Goal: Task Accomplishment & Management: Complete application form

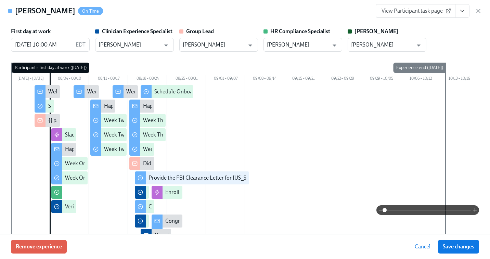
scroll to position [0, 11199]
click at [477, 14] on icon "button" at bounding box center [478, 11] width 7 height 7
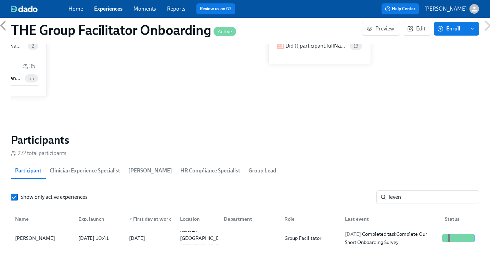
click at [98, 10] on link "Experiences" at bounding box center [108, 8] width 28 height 6
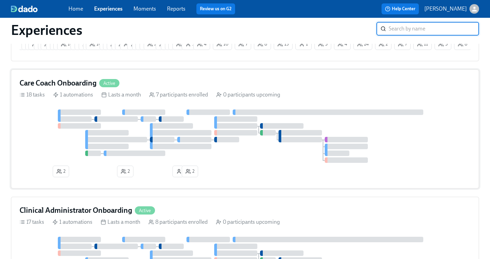
scroll to position [159, 0]
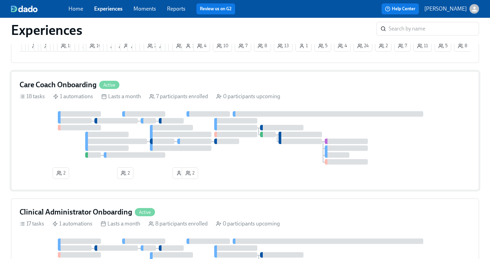
click at [207, 158] on div at bounding box center [244, 137] width 451 height 53
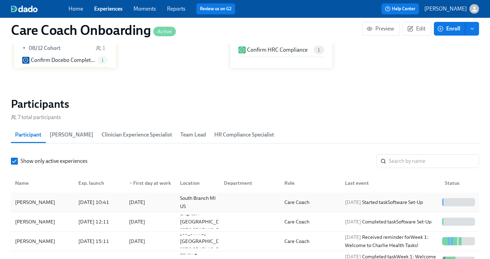
scroll to position [526, 0]
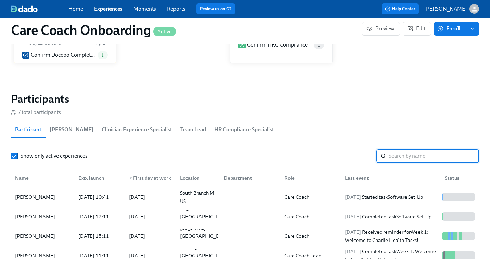
click at [397, 152] on input "search" at bounding box center [434, 156] width 90 height 14
paste input "[PERSON_NAME]"
type input "[PERSON_NAME]"
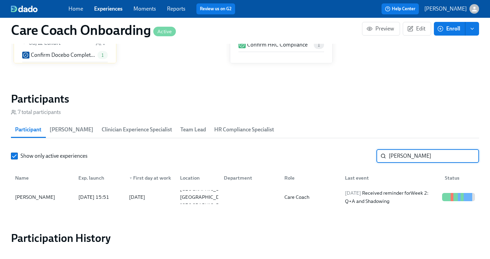
scroll to position [526, 6]
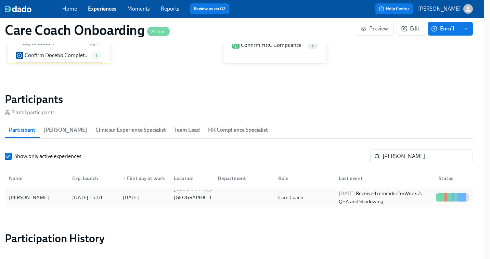
click at [387, 199] on div "[DATE] Received reminder for Week 2: Q+A and Shadowing" at bounding box center [384, 197] width 97 height 16
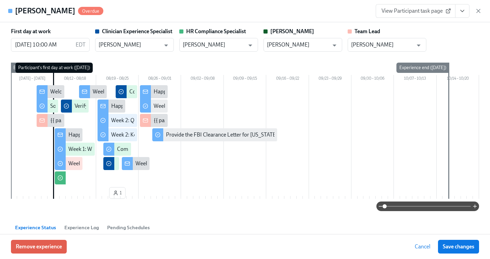
click at [424, 12] on span "View Participant task page" at bounding box center [415, 11] width 68 height 7
click at [414, 11] on span "View Participant task page" at bounding box center [415, 11] width 68 height 7
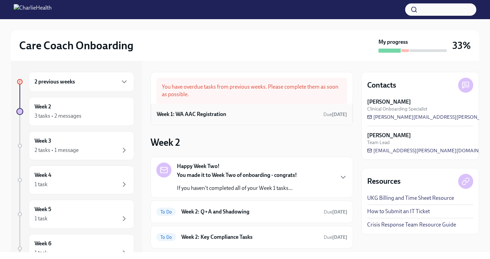
click at [242, 114] on div "Week 1: WA AAC Registration Due [DATE]" at bounding box center [252, 114] width 190 height 10
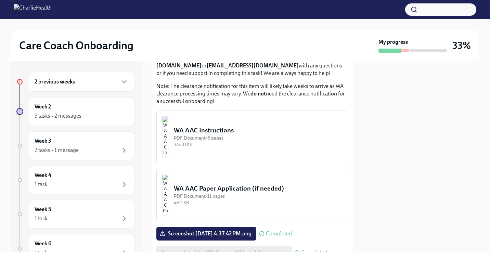
scroll to position [417, 0]
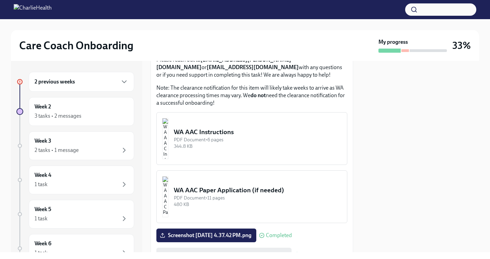
click at [244, 141] on div "PDF Document • 6 pages" at bounding box center [258, 139] width 168 height 6
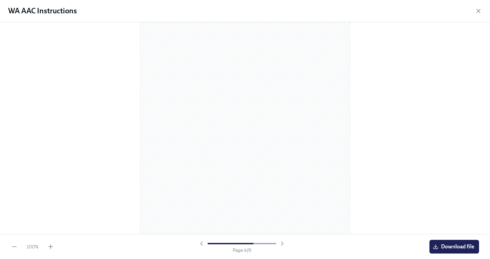
scroll to position [1456, 0]
click at [444, 242] on button "Download file" at bounding box center [454, 247] width 50 height 14
click at [477, 10] on icon "button" at bounding box center [477, 10] width 3 height 3
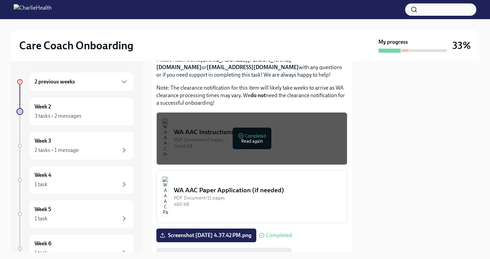
click at [256, 199] on div "PDF Document • 11 pages" at bounding box center [258, 198] width 168 height 6
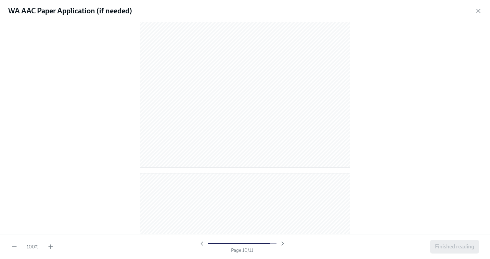
scroll to position [2841, 0]
click at [452, 241] on button "Finished reading" at bounding box center [454, 247] width 49 height 14
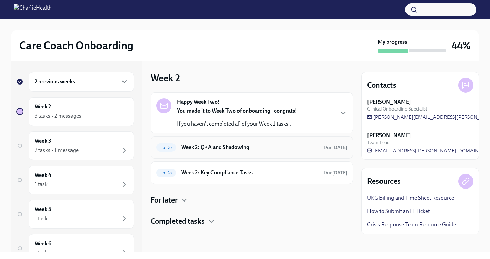
click at [226, 146] on h6 "Week 2: Q+A and Shadowing" at bounding box center [249, 148] width 137 height 8
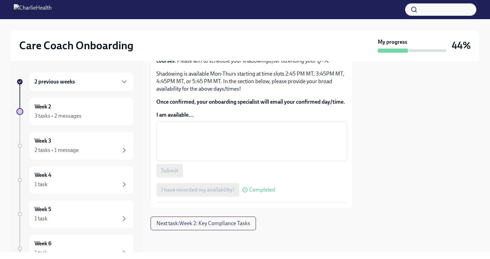
scroll to position [451, 0]
click at [185, 133] on textarea "I am available..." at bounding box center [251, 141] width 183 height 33
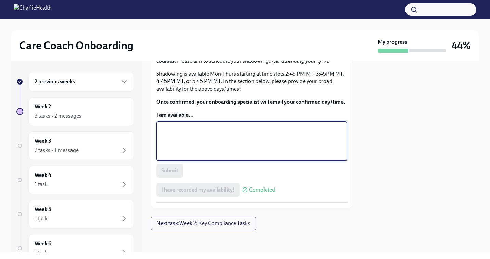
click at [179, 137] on textarea "I am available..." at bounding box center [251, 141] width 183 height 33
click at [189, 140] on textarea "I am available..." at bounding box center [251, 141] width 183 height 33
click at [174, 138] on textarea "I am available..." at bounding box center [251, 141] width 183 height 33
type textarea "4:45 PM MT Tuesday"
click at [162, 173] on span "Submit" at bounding box center [169, 170] width 17 height 7
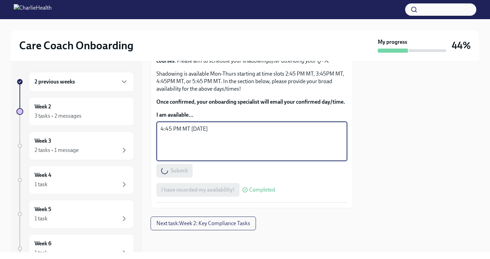
drag, startPoint x: 213, startPoint y: 129, endPoint x: 154, endPoint y: 127, distance: 59.2
click at [154, 127] on div "You made it through Week 1 and are ready to schedule your first meetings! ✨ Pat…" at bounding box center [251, 8] width 202 height 399
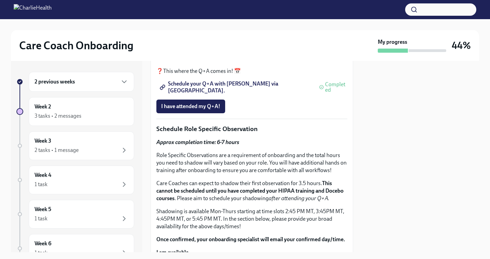
scroll to position [0, 0]
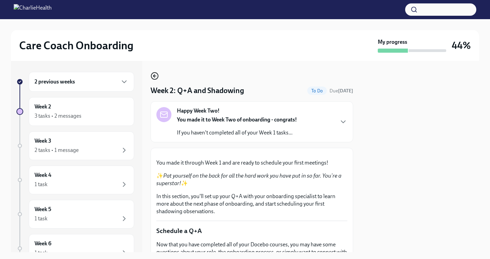
click at [155, 78] on icon "button" at bounding box center [154, 76] width 8 height 8
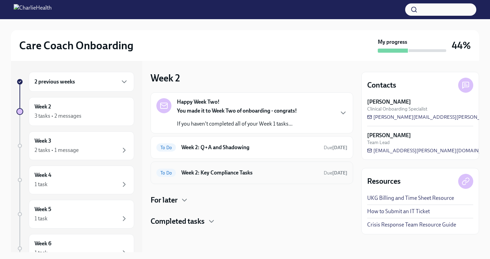
click at [213, 174] on h6 "Week 2: Key Compliance Tasks" at bounding box center [249, 173] width 137 height 8
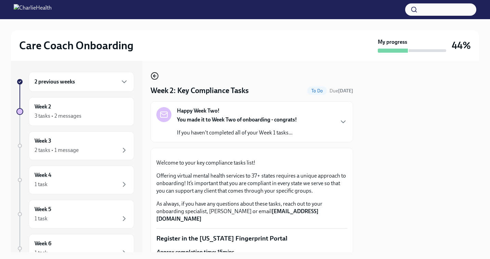
click at [155, 75] on icon "button" at bounding box center [154, 76] width 8 height 8
